Goal: Transaction & Acquisition: Purchase product/service

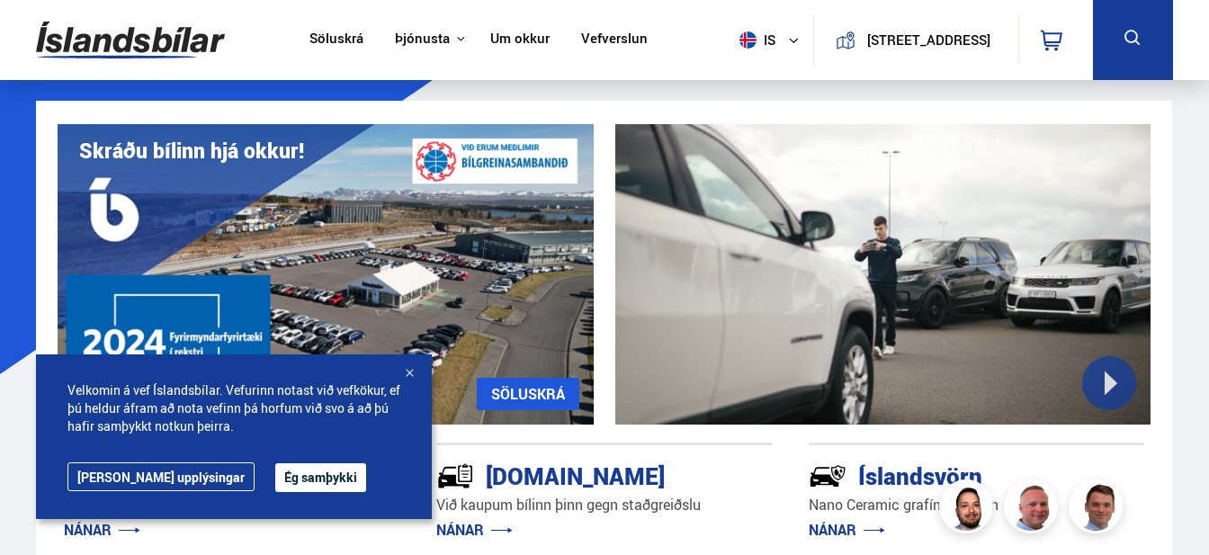
click at [772, 31] on button "is" at bounding box center [772, 39] width 81 height 53
click at [748, 67] on link "en" at bounding box center [759, 75] width 95 height 25
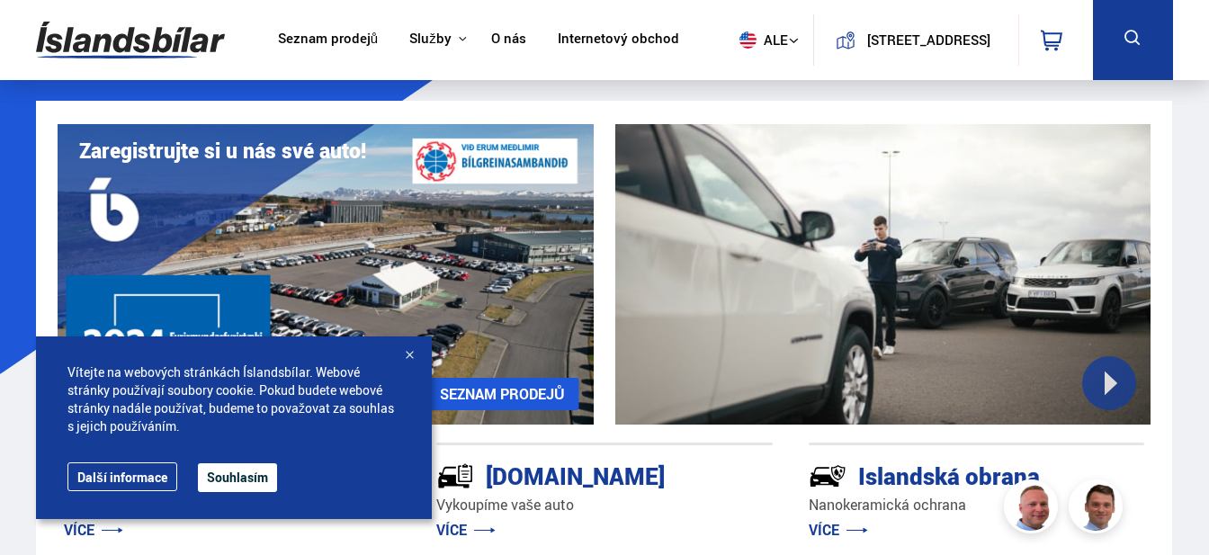
click at [340, 40] on font "Seznam prodejů" at bounding box center [328, 38] width 100 height 18
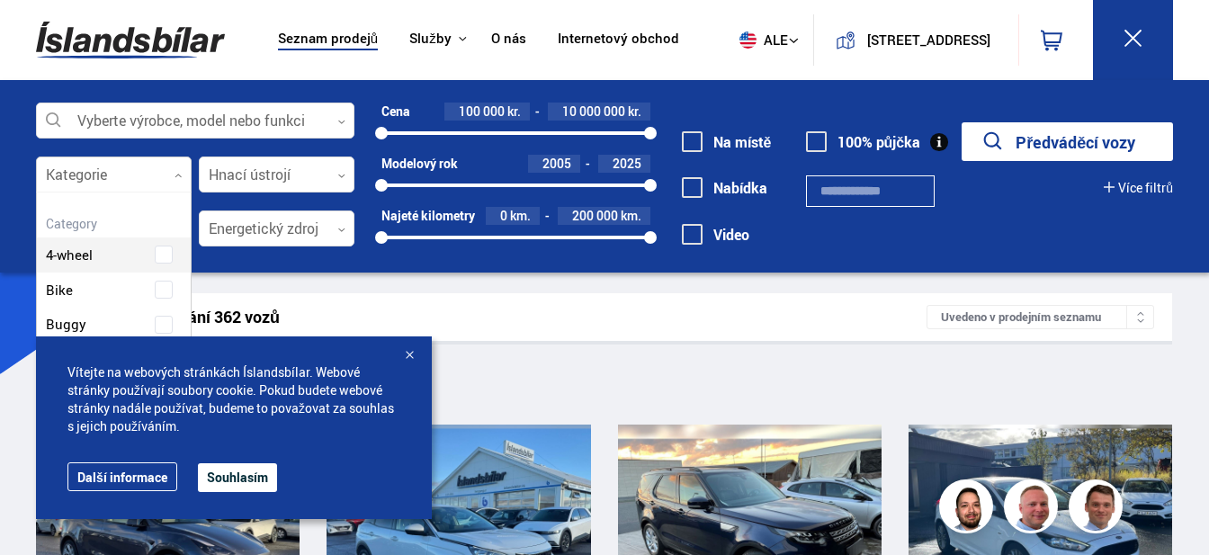
click at [135, 177] on div at bounding box center [114, 175] width 156 height 36
click at [164, 225] on span at bounding box center [164, 232] width 18 height 18
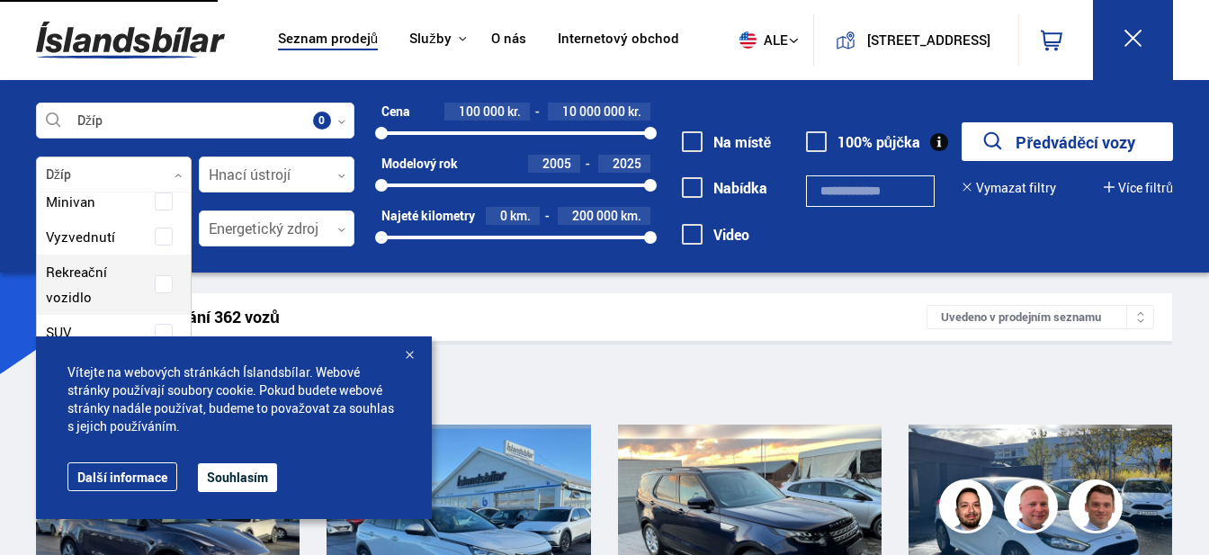
scroll to position [370, 0]
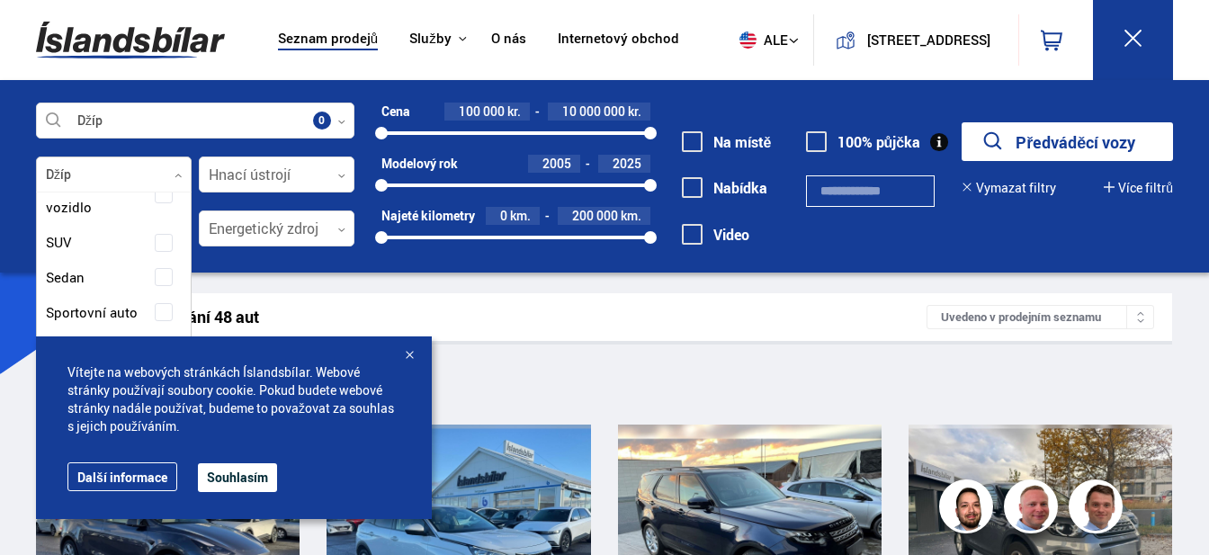
scroll to position [443, 0]
click at [162, 235] on span at bounding box center [163, 238] width 7 height 7
click at [228, 479] on font "Souhlasím" at bounding box center [237, 477] width 61 height 17
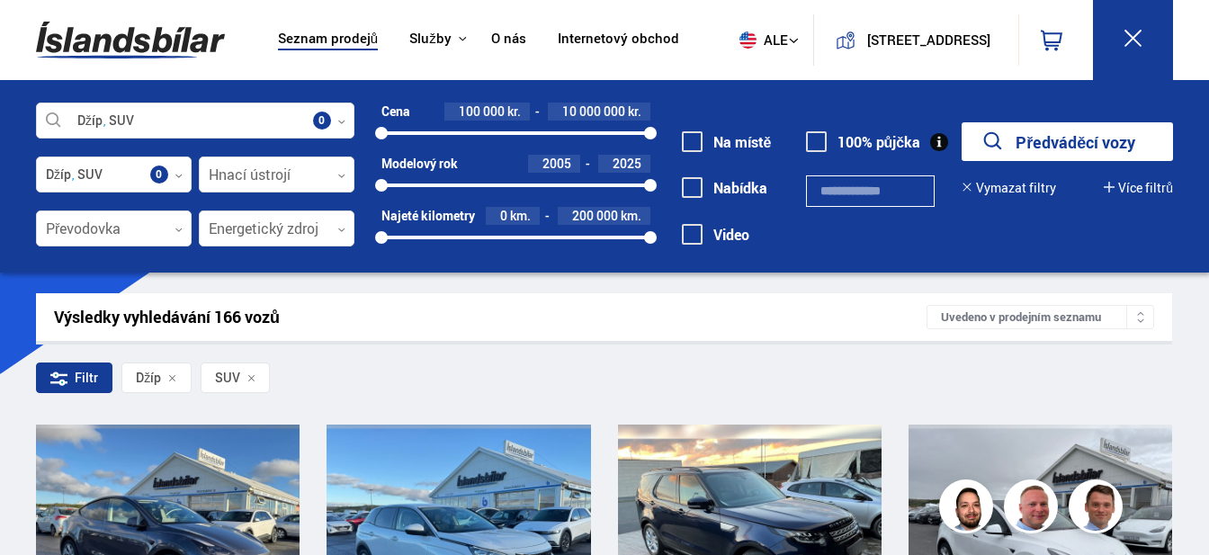
click at [1033, 145] on font "Předváděcí vozy" at bounding box center [1076, 142] width 120 height 22
drag, startPoint x: 651, startPoint y: 188, endPoint x: 588, endPoint y: 193, distance: 63.2
click at [588, 193] on div "Cena 100 000 kr. 10 000 000 kr. 100 000 10000000 Modelový rok 2005 2025 2005 20…" at bounding box center [502, 181] width 296 height 157
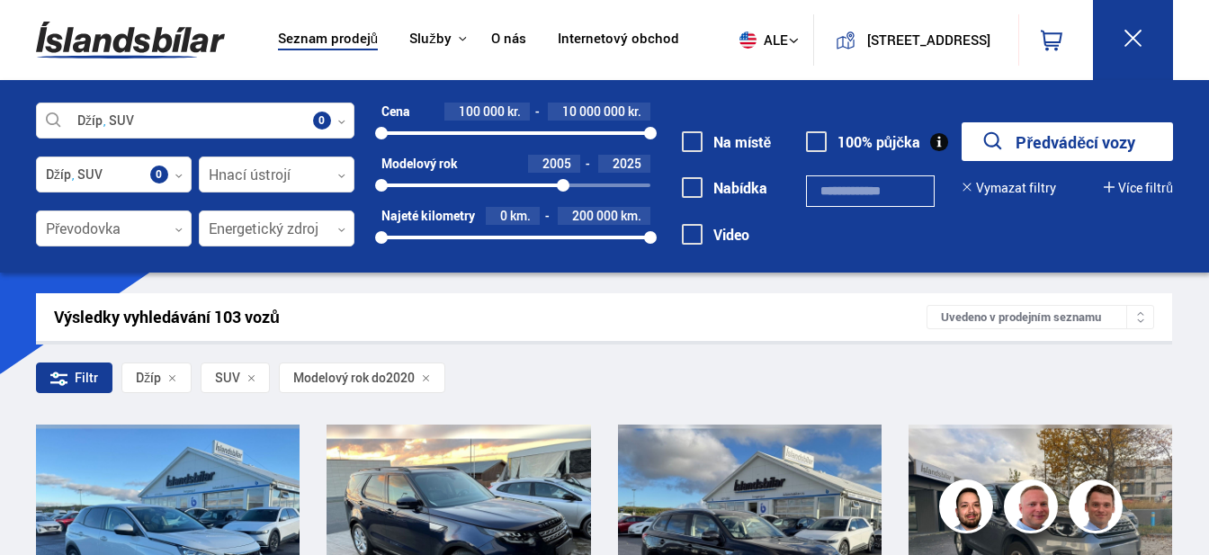
drag, startPoint x: 579, startPoint y: 187, endPoint x: 560, endPoint y: 187, distance: 19.8
click at [560, 187] on div at bounding box center [563, 185] width 13 height 13
click at [577, 297] on div "Výsledky vyhledávání 103 vozů Uvedeno v prodejním seznamu" at bounding box center [604, 317] width 1136 height 48
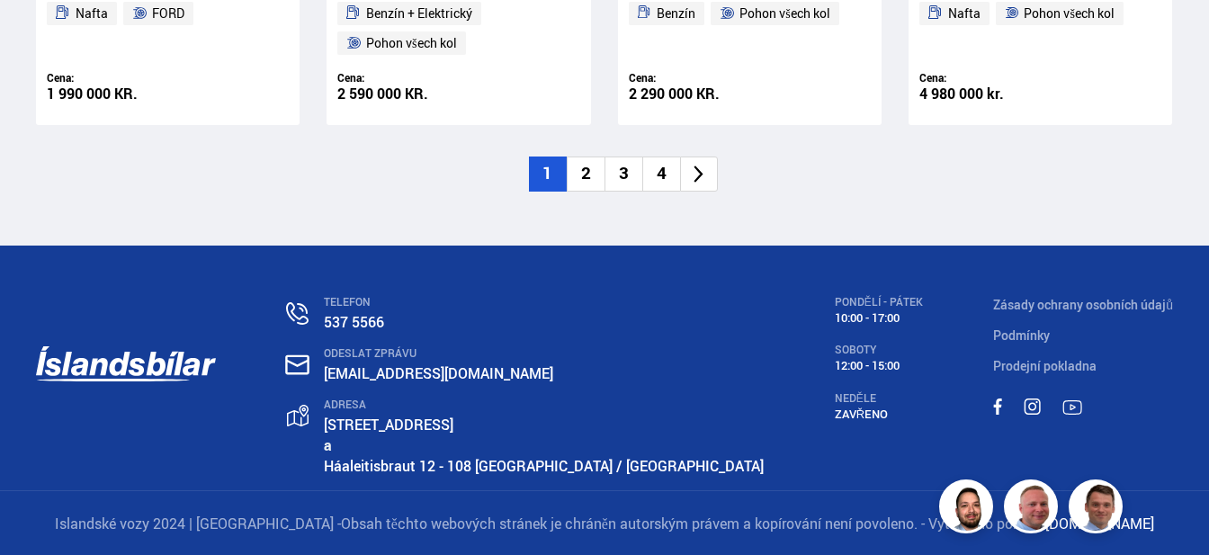
scroll to position [2966, 0]
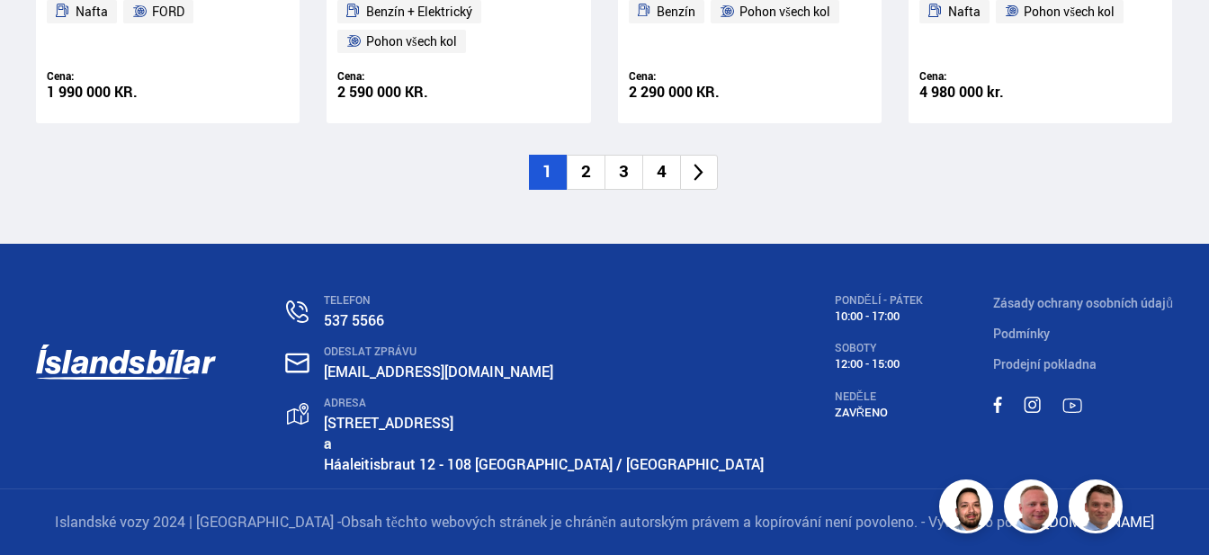
click at [636, 173] on li "3" at bounding box center [623, 172] width 38 height 35
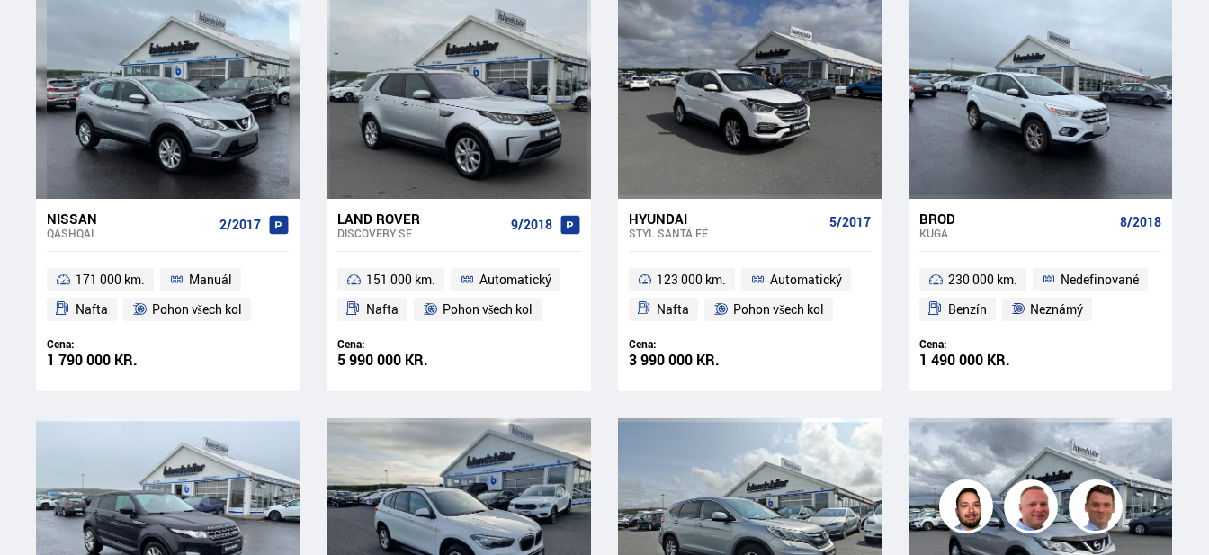
scroll to position [891, 0]
